Goal: Task Accomplishment & Management: Complete application form

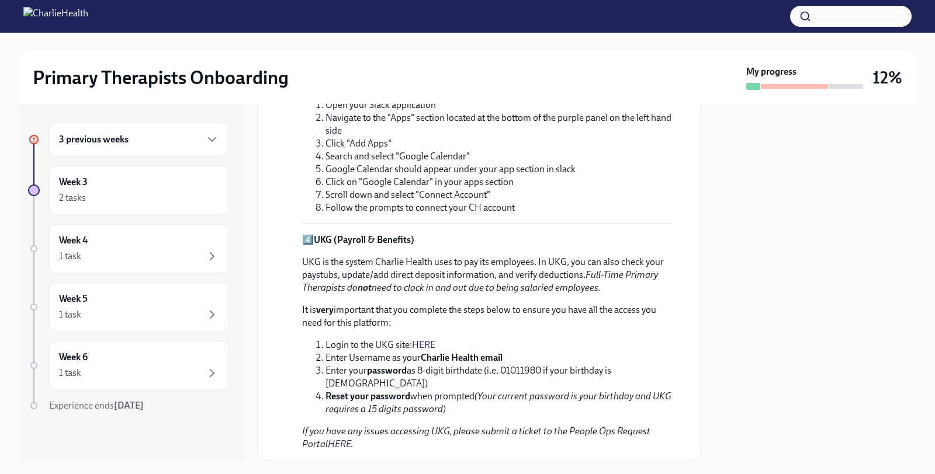
scroll to position [562, 0]
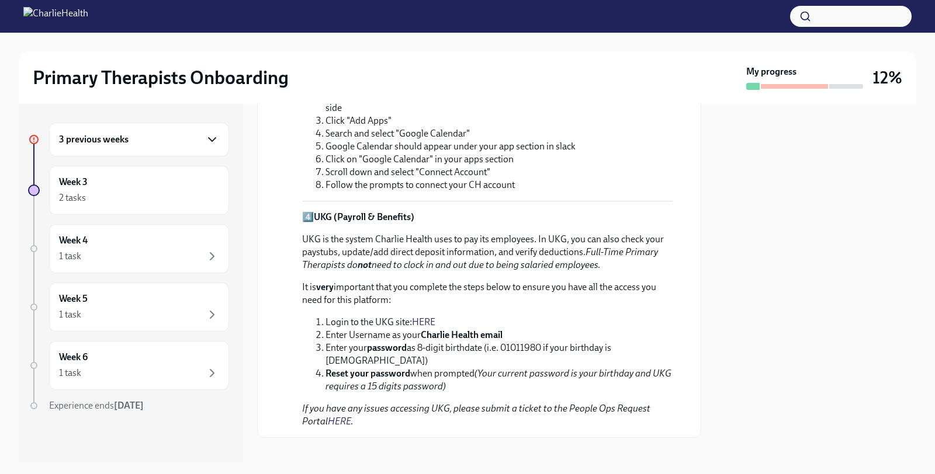
click at [213, 143] on icon "button" at bounding box center [212, 140] width 14 height 14
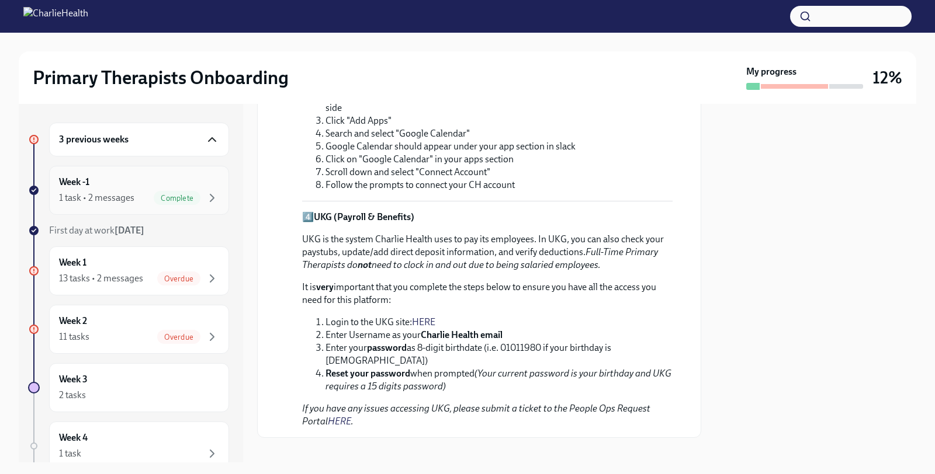
click at [172, 202] on div "Complete" at bounding box center [177, 198] width 47 height 14
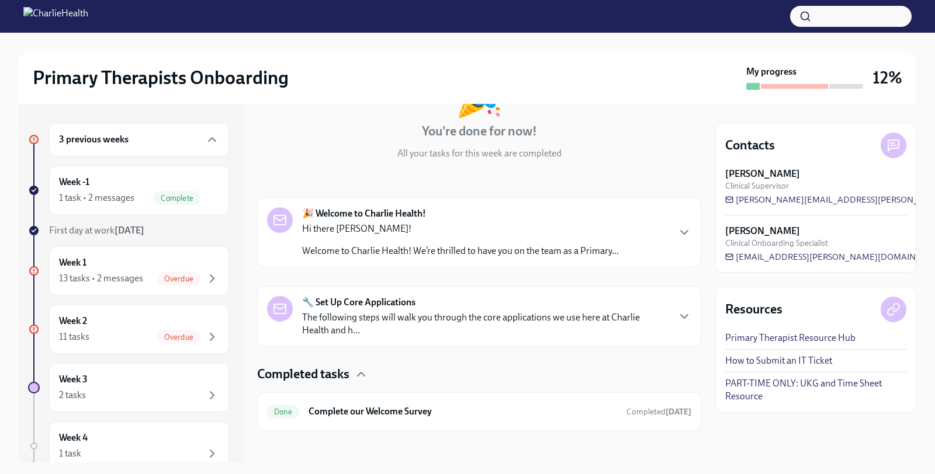
scroll to position [105, 0]
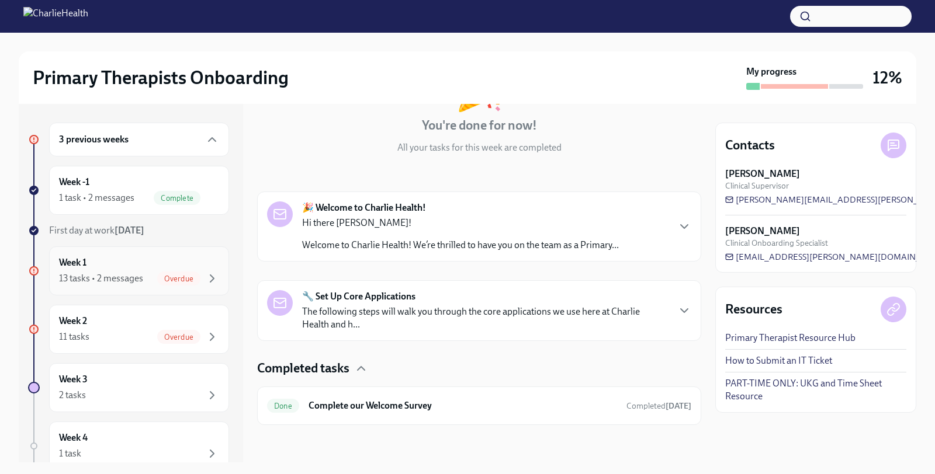
click at [121, 261] on div "Week 1 13 tasks • 2 messages Overdue" at bounding box center [139, 270] width 160 height 29
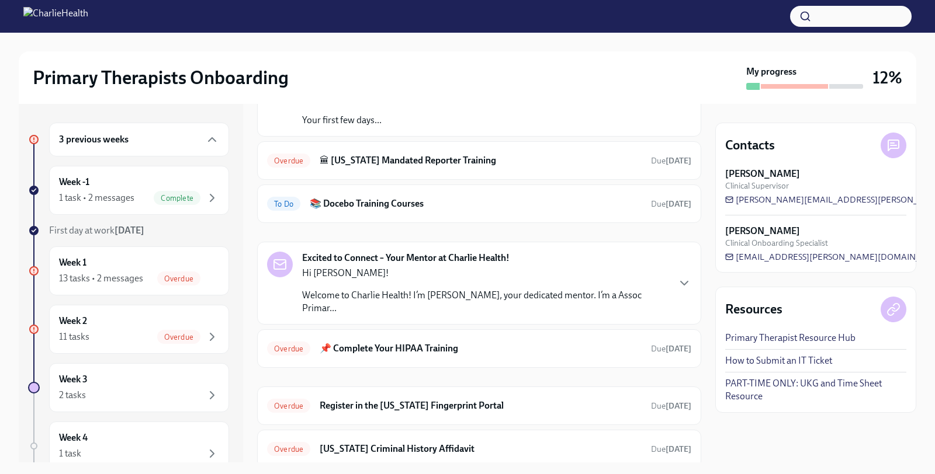
scroll to position [126, 0]
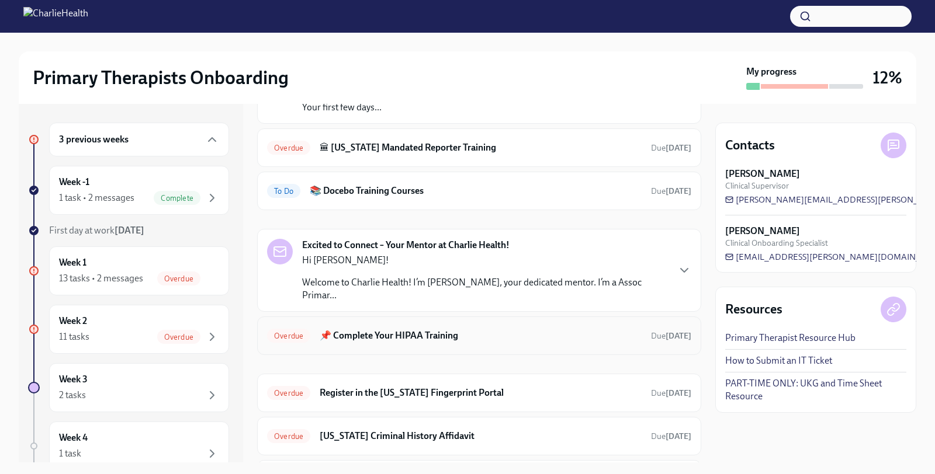
click at [425, 329] on h6 "📌 Complete Your HIPAA Training" at bounding box center [481, 335] width 322 height 13
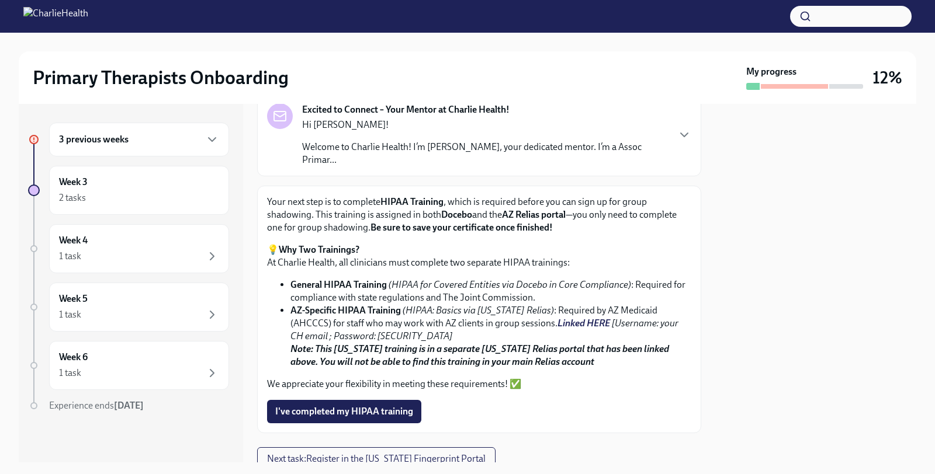
scroll to position [112, 0]
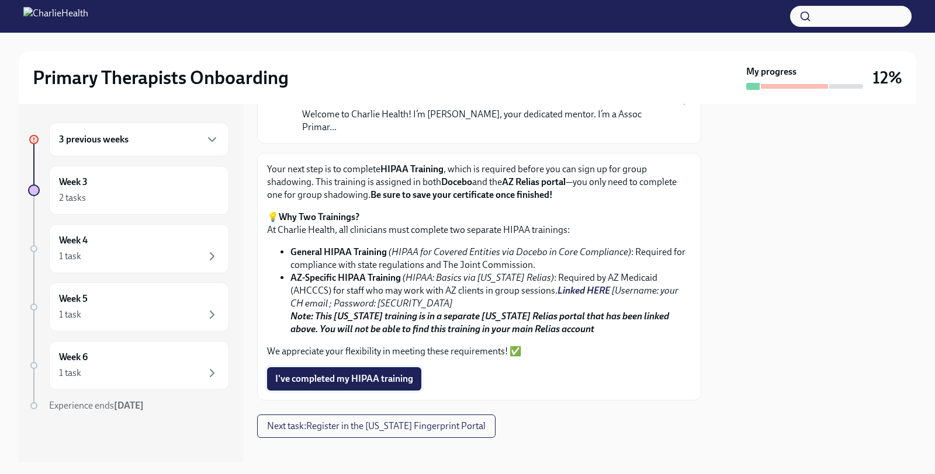
click at [356, 373] on span "I've completed my HIPAA training" at bounding box center [344, 379] width 138 height 12
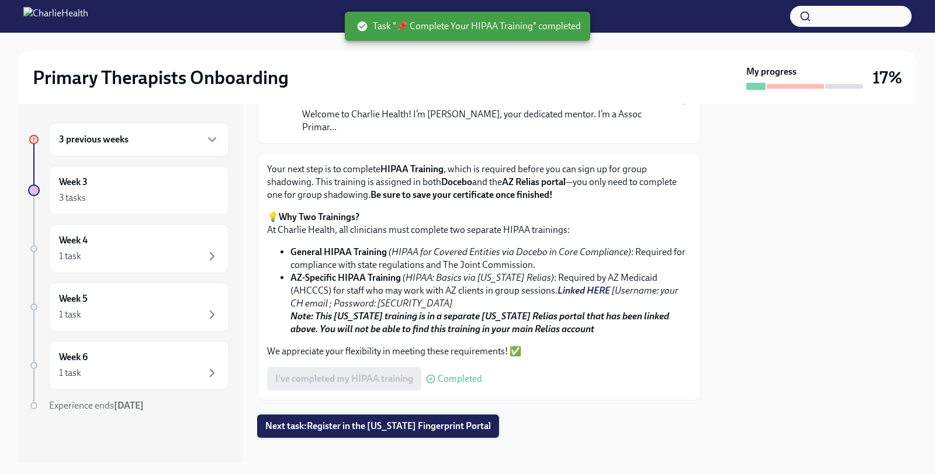
click at [342, 421] on span "Next task : Register in the [US_STATE] Fingerprint Portal" at bounding box center [377, 427] width 225 height 12
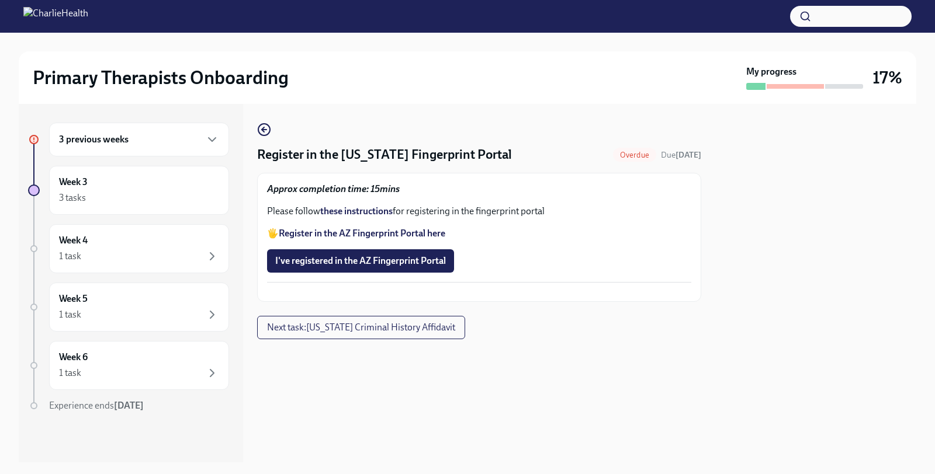
click at [408, 234] on strong "Register in the AZ Fingerprint Portal here" at bounding box center [362, 233] width 166 height 11
click at [364, 211] on strong "these instructions" at bounding box center [356, 211] width 72 height 11
click at [368, 210] on strong "these instructions" at bounding box center [356, 211] width 72 height 11
click at [329, 263] on span "I've registered in the AZ Fingerprint Portal" at bounding box center [360, 261] width 171 height 12
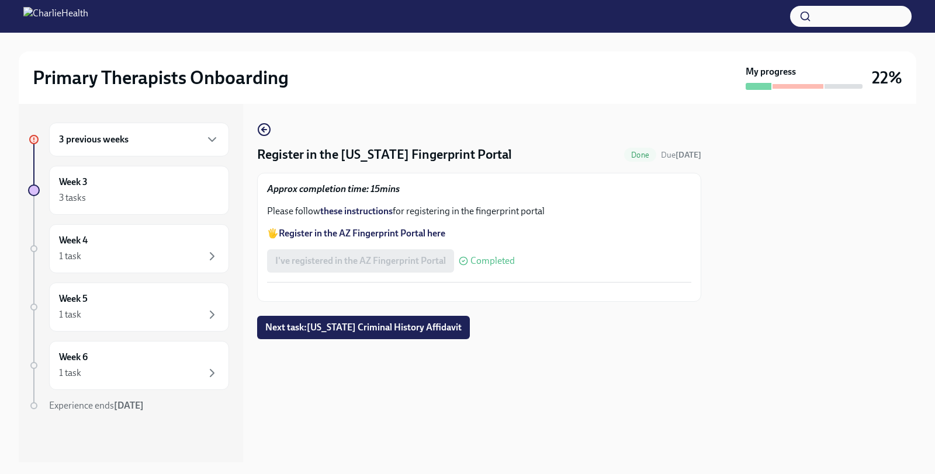
click at [413, 292] on button "Zoom image" at bounding box center [479, 292] width 424 height 0
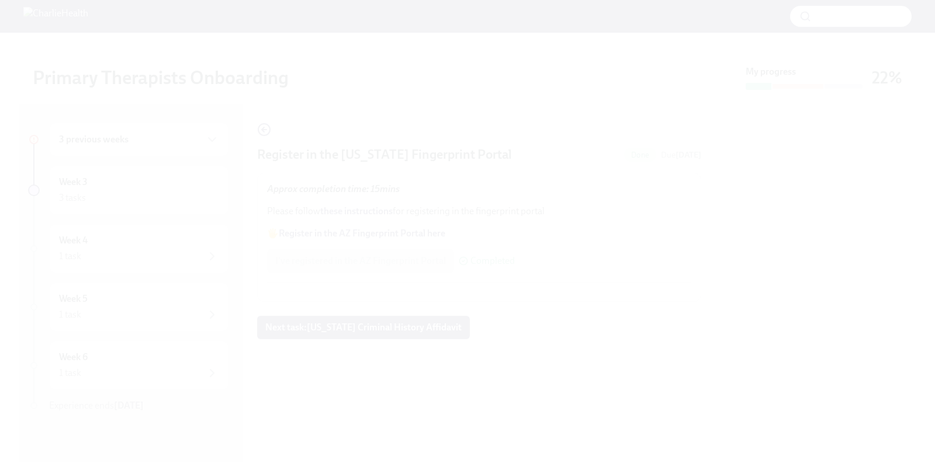
click at [426, 264] on button "Unzoom image" at bounding box center [467, 237] width 935 height 474
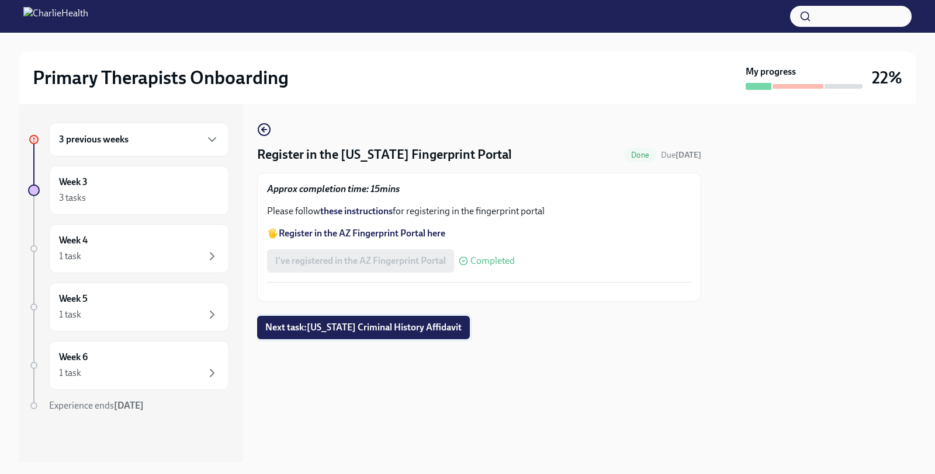
click at [379, 334] on span "Next task : [US_STATE] Criminal History Affidavit" at bounding box center [363, 328] width 196 height 12
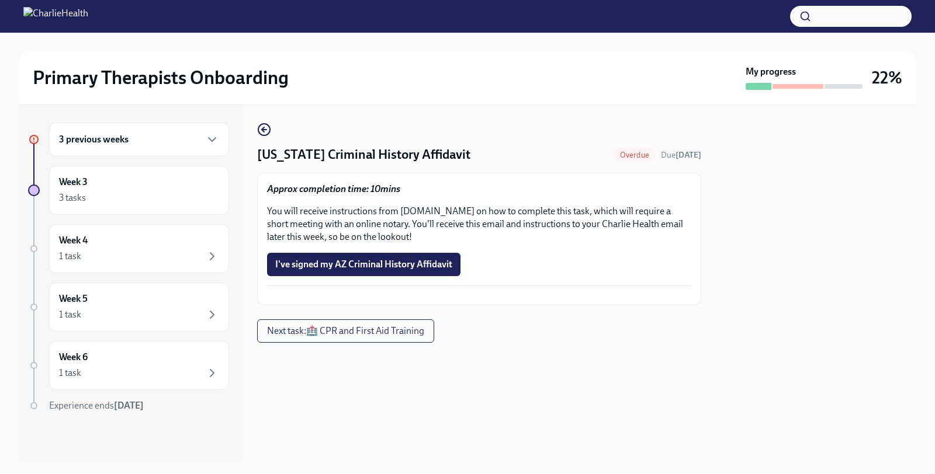
click at [123, 147] on div "3 previous weeks" at bounding box center [139, 140] width 180 height 34
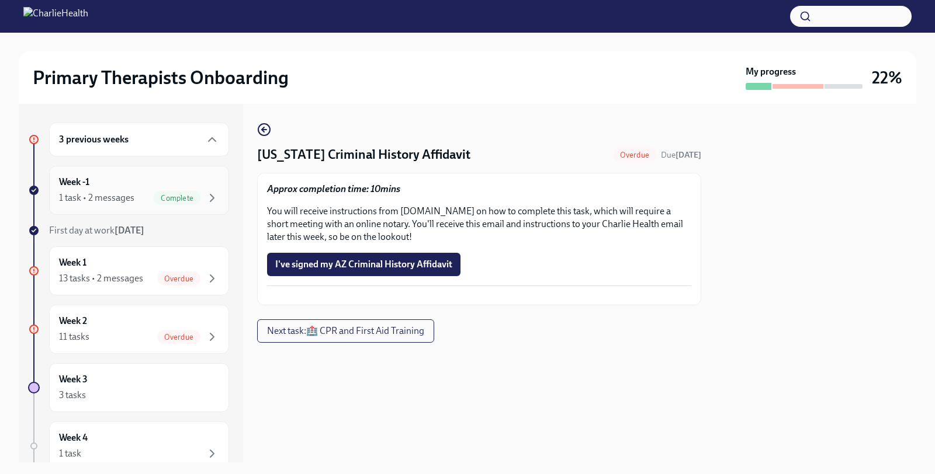
click at [117, 203] on div "1 task • 2 messages" at bounding box center [96, 198] width 75 height 13
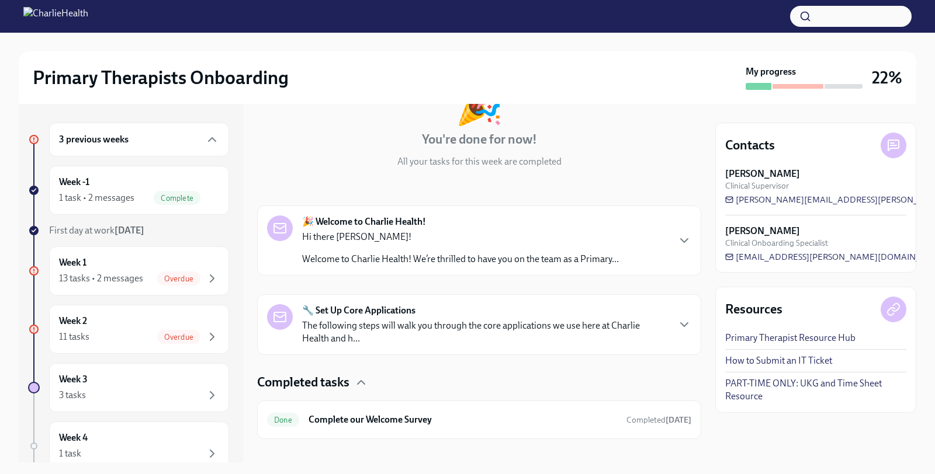
scroll to position [105, 0]
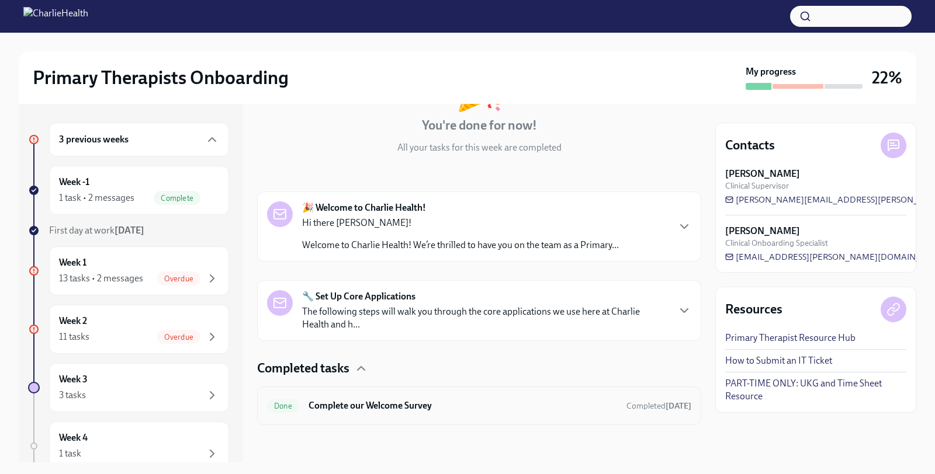
click at [328, 404] on h6 "Complete our Welcome Survey" at bounding box center [462, 406] width 308 height 13
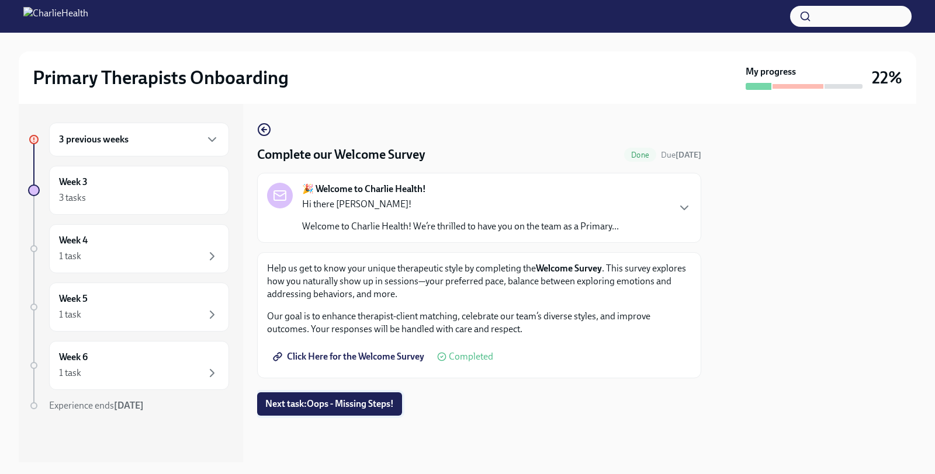
click at [309, 406] on span "Next task : Oops - Missing Steps!" at bounding box center [329, 404] width 129 height 12
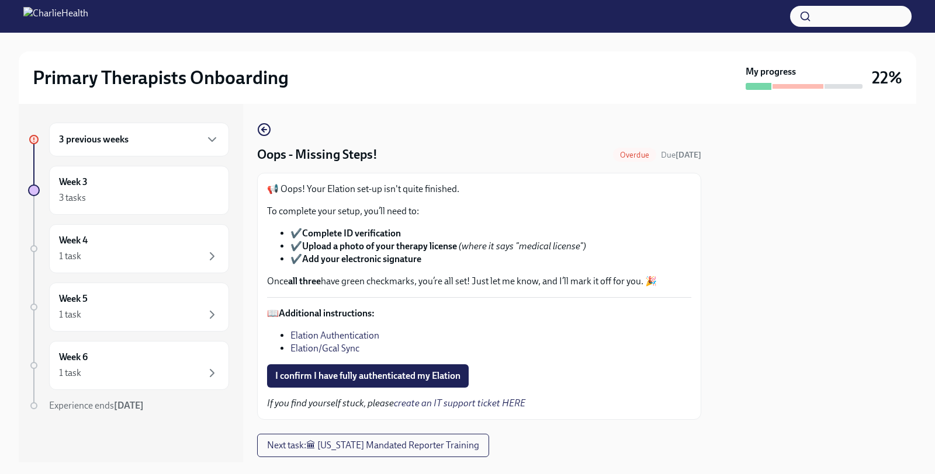
click at [320, 335] on link "Elation Authentication" at bounding box center [334, 335] width 89 height 11
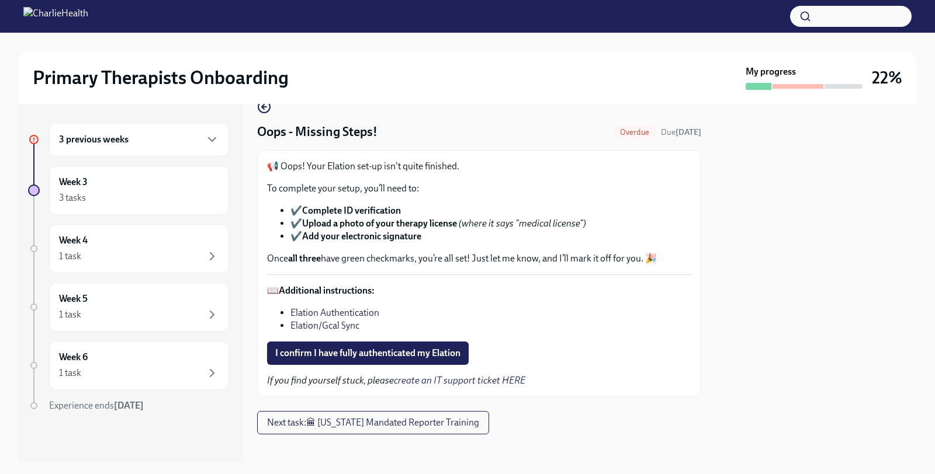
scroll to position [32, 0]
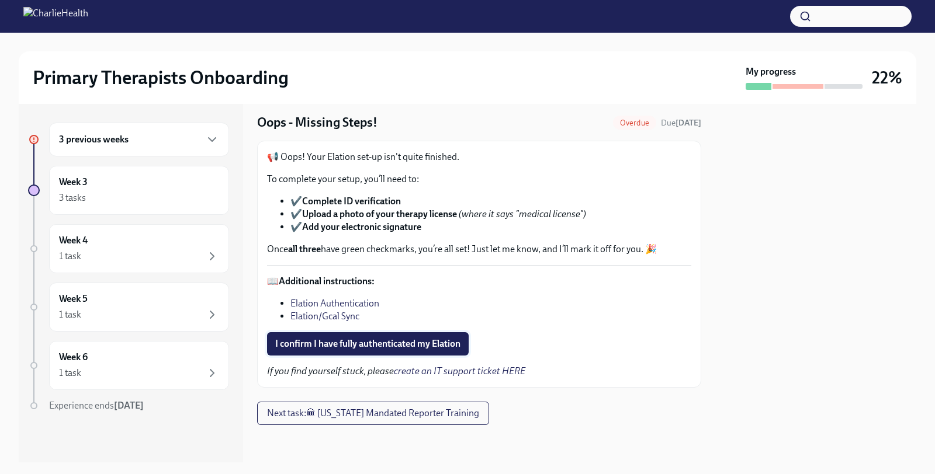
click at [381, 341] on span "I confirm I have fully authenticated my Elation" at bounding box center [367, 344] width 185 height 12
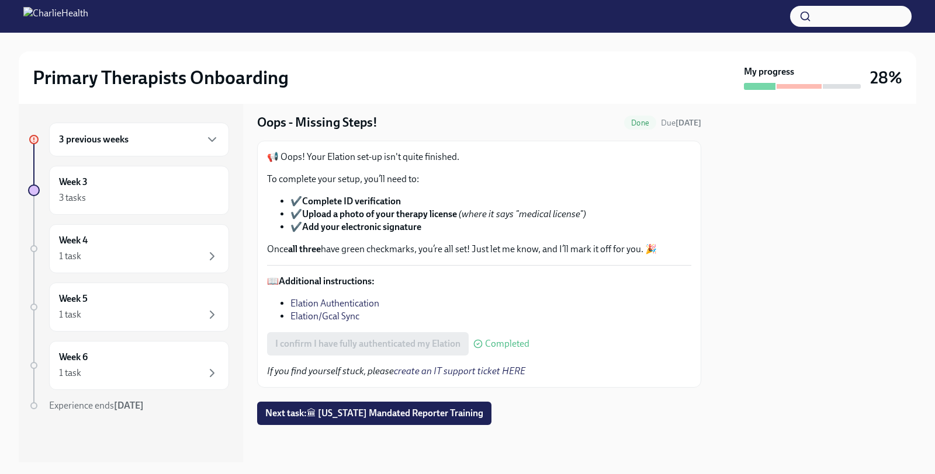
click at [347, 317] on link "Elation/Gcal Sync" at bounding box center [324, 316] width 69 height 11
click at [381, 200] on strong "Complete ID verification" at bounding box center [351, 201] width 99 height 11
click at [328, 303] on link "Elation Authentication" at bounding box center [334, 303] width 89 height 11
click at [321, 313] on link "Elation/Gcal Sync" at bounding box center [324, 316] width 69 height 11
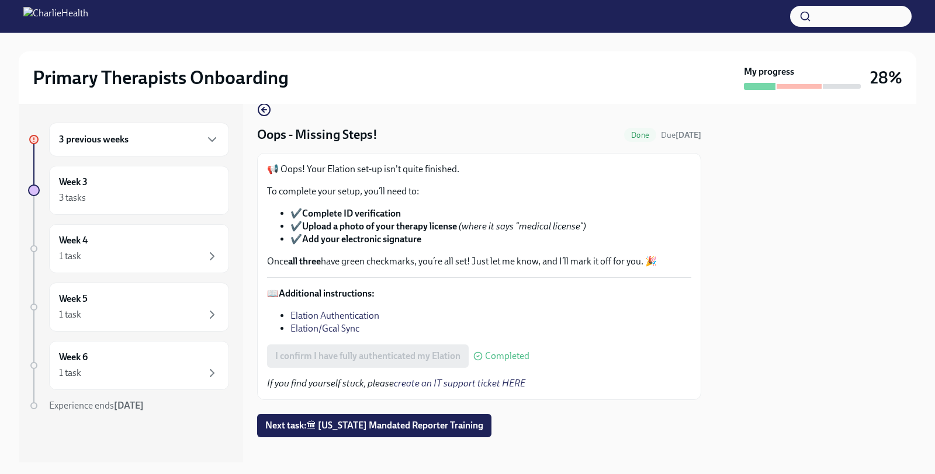
scroll to position [13, 0]
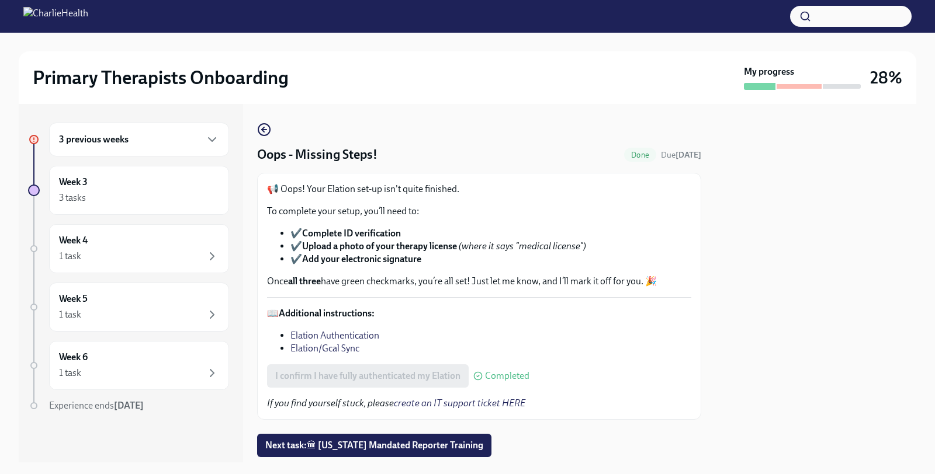
click at [349, 313] on strong "Additional instructions:" at bounding box center [327, 313] width 96 height 11
click at [294, 311] on strong "Additional instructions:" at bounding box center [327, 313] width 96 height 11
click at [300, 336] on link "Elation Authentication" at bounding box center [334, 335] width 89 height 11
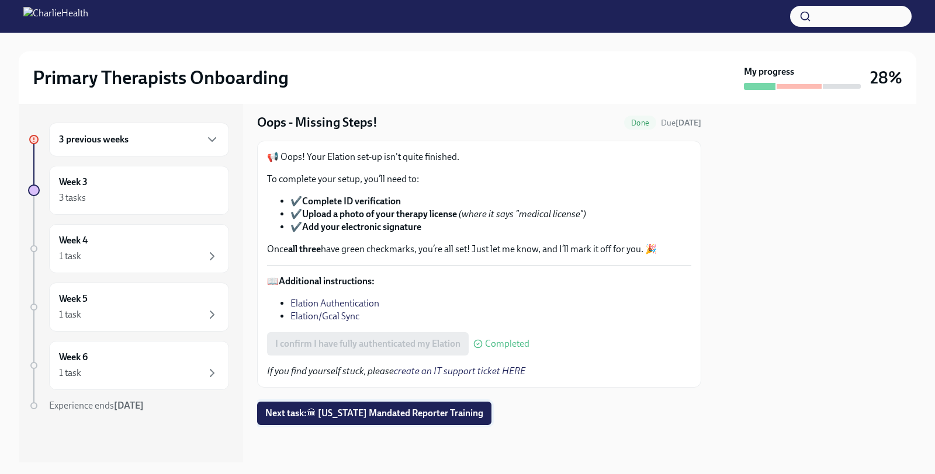
click at [376, 412] on span "Next task : 🏛 Pennsylvania Mandated Reporter Training" at bounding box center [374, 414] width 218 height 12
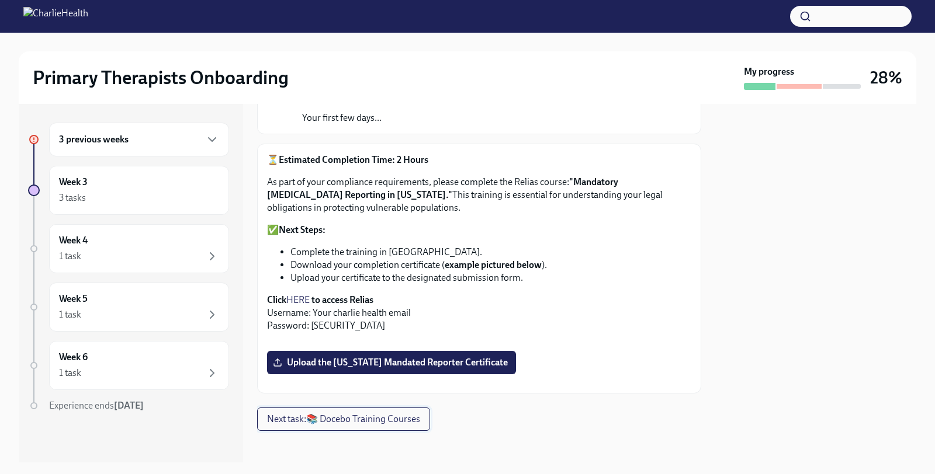
scroll to position [168, 0]
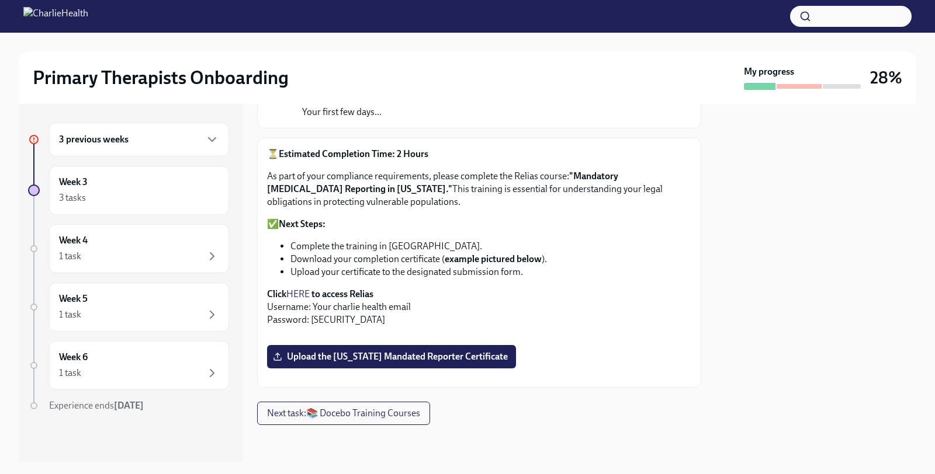
click at [360, 289] on strong "to access Relias" at bounding box center [342, 294] width 62 height 11
click at [348, 289] on strong "to access Relias" at bounding box center [342, 294] width 62 height 11
click at [281, 289] on strong "Click" at bounding box center [276, 294] width 19 height 11
click at [298, 289] on link "HERE" at bounding box center [297, 294] width 23 height 11
